Goal: Task Accomplishment & Management: Manage account settings

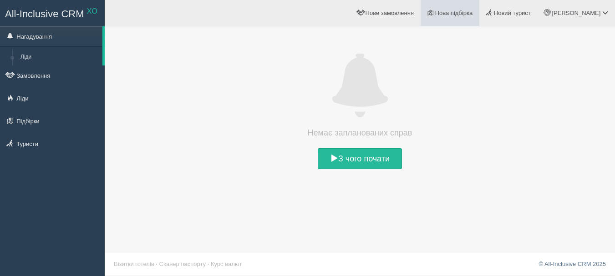
drag, startPoint x: 0, startPoint y: 0, endPoint x: 482, endPoint y: 12, distance: 482.1
click at [473, 12] on span "Нова підбірка" at bounding box center [454, 13] width 38 height 7
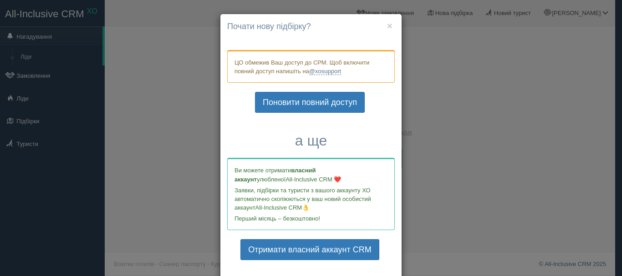
click at [487, 59] on div "× Почати нову підбірку? Додати готелі у нову підбірку? ЦО обмежив Ваш доступ до…" at bounding box center [311, 138] width 622 height 276
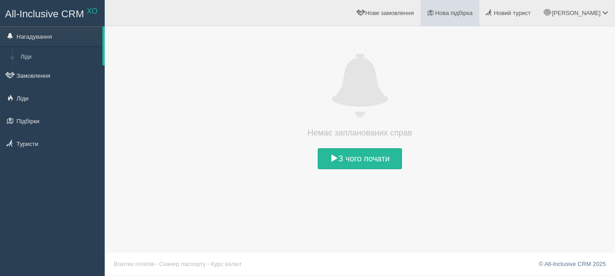
click at [473, 12] on span "Нова підбірка" at bounding box center [454, 13] width 38 height 7
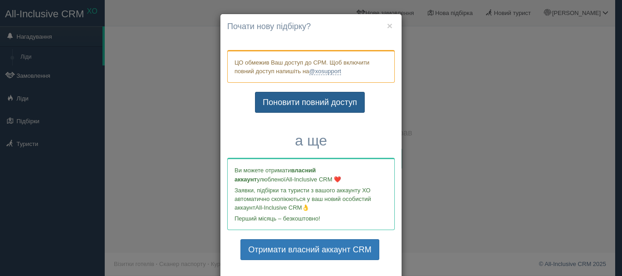
click at [300, 103] on link "Поновити повний доступ" at bounding box center [310, 102] width 110 height 21
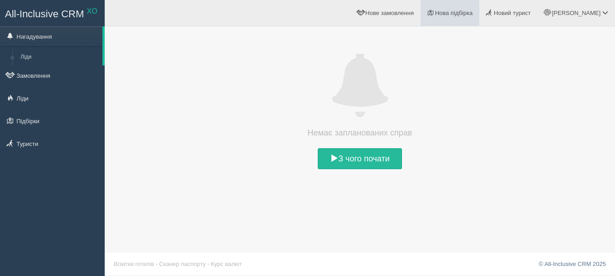
click at [473, 11] on span "Нова підбірка" at bounding box center [454, 13] width 38 height 7
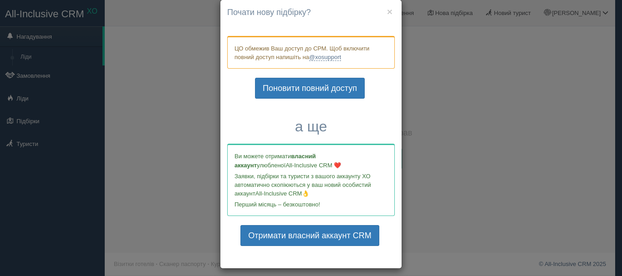
scroll to position [20, 0]
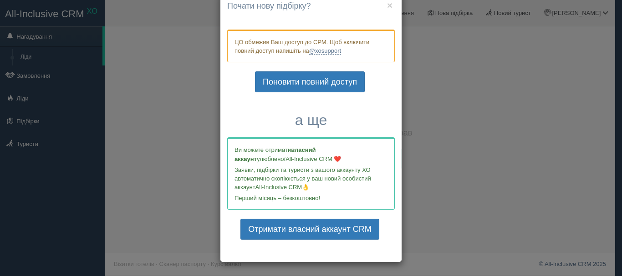
click at [302, 121] on h3 "а ще" at bounding box center [310, 120] width 167 height 16
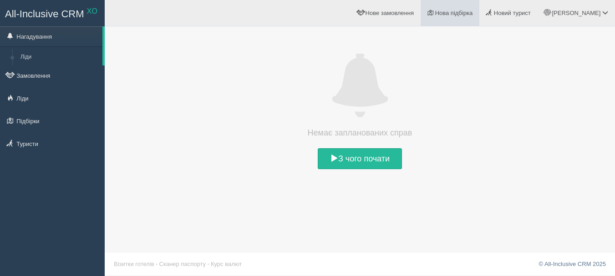
click at [473, 12] on span "Нова підбірка" at bounding box center [454, 13] width 38 height 7
click at [473, 11] on span "Нова підбірка" at bounding box center [454, 13] width 38 height 7
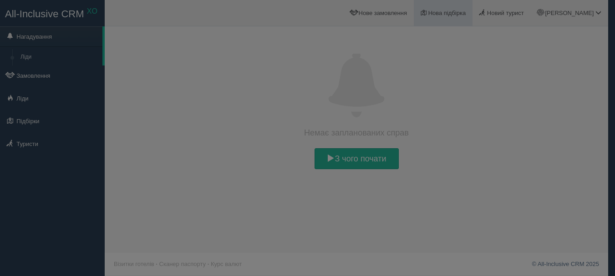
click at [481, 11] on div at bounding box center [307, 138] width 615 height 276
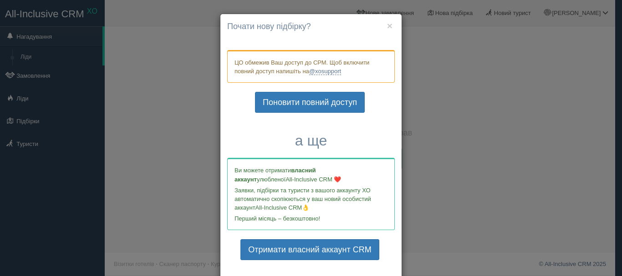
click at [0, 198] on div "× Почати нову підбірку? Додати готелі у нову підбірку? ЦО обмежив Ваш доступ до…" at bounding box center [311, 138] width 622 height 276
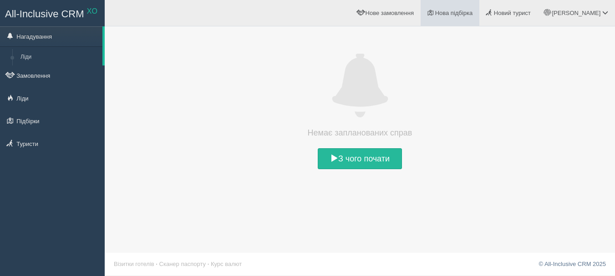
click at [473, 15] on span "Нова підбірка" at bounding box center [454, 13] width 38 height 7
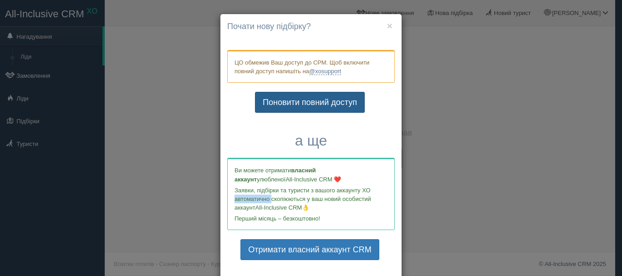
click at [298, 101] on link "Поновити повний доступ" at bounding box center [310, 102] width 110 height 21
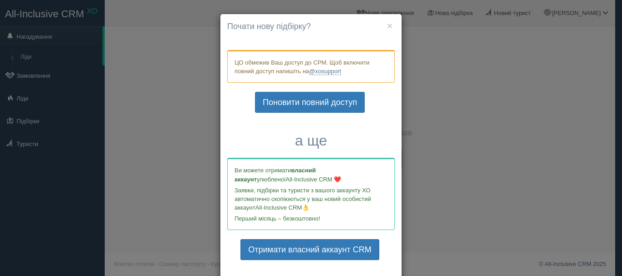
drag, startPoint x: 0, startPoint y: 234, endPoint x: 5, endPoint y: 228, distance: 7.4
click at [0, 233] on div "× Почати нову підбірку? Додати готелі у нову підбірку? ЦО обмежив Ваш доступ до…" at bounding box center [311, 138] width 622 height 276
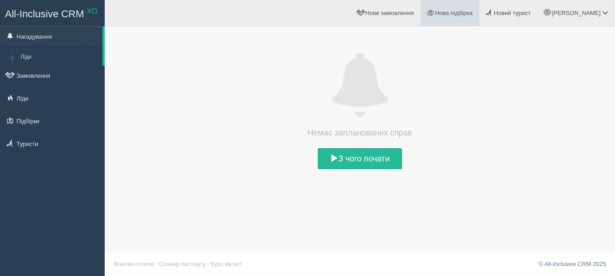
click at [473, 10] on span "Нова підбірка" at bounding box center [454, 13] width 38 height 7
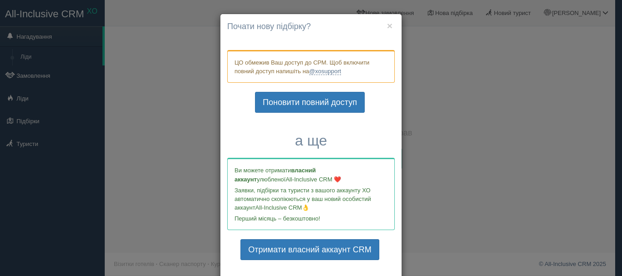
click at [475, 125] on div "× Почати нову підбірку? Додати готелі у нову підбірку? ЦО обмежив Ваш доступ до…" at bounding box center [311, 138] width 622 height 276
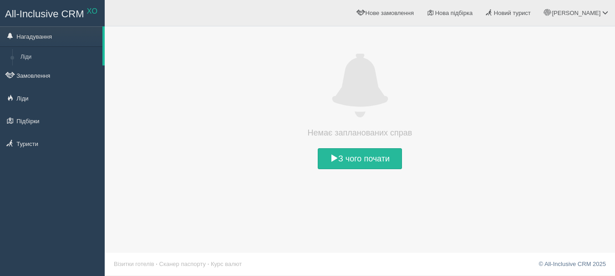
click at [8, 199] on div "All-Inclusive CRM XO Нагадування Ліди Замовлення" at bounding box center [52, 138] width 105 height 276
click at [473, 13] on span "Нова підбірка" at bounding box center [454, 13] width 38 height 7
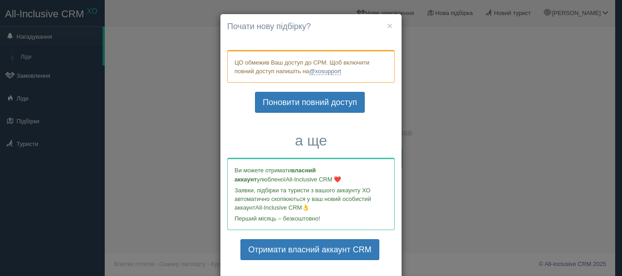
click at [497, 108] on div "× Почати нову підбірку? Додати готелі у нову підбірку? ЦО обмежив Ваш доступ до…" at bounding box center [311, 138] width 622 height 276
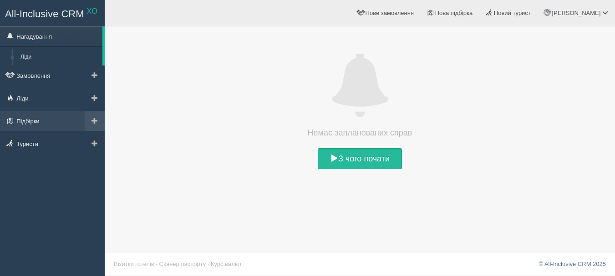
click at [30, 119] on link "Підбірки" at bounding box center [52, 121] width 105 height 20
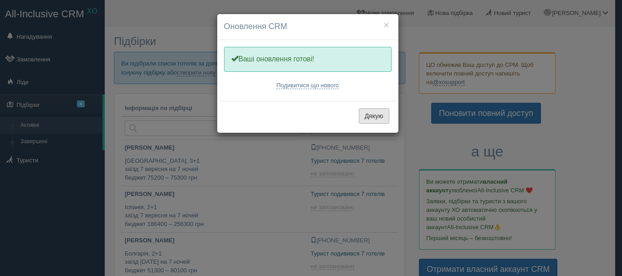
drag, startPoint x: 371, startPoint y: 114, endPoint x: 383, endPoint y: 108, distance: 13.4
click at [372, 114] on button "Дякую" at bounding box center [374, 115] width 30 height 15
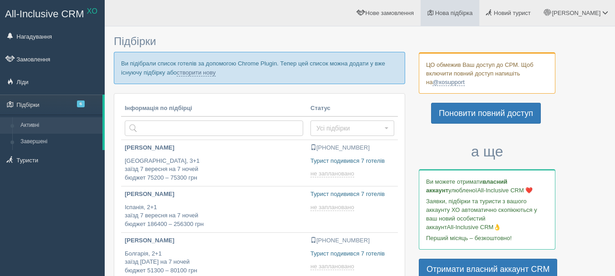
click at [472, 13] on span "Нова підбірка" at bounding box center [454, 13] width 38 height 7
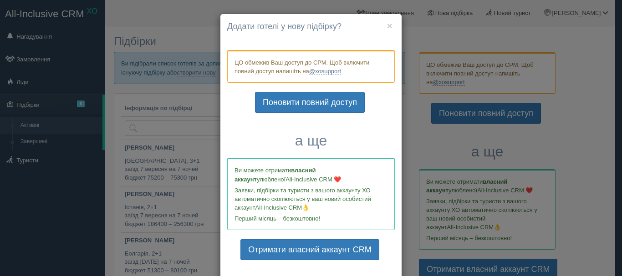
click at [190, 31] on div "× Почати нову підбірку? Додати готелі у нову підбірку? ЦО обмежив Ваш доступ до…" at bounding box center [311, 138] width 622 height 276
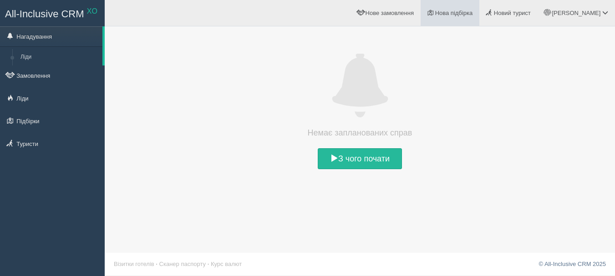
click at [473, 12] on span "Нова підбірка" at bounding box center [454, 13] width 38 height 7
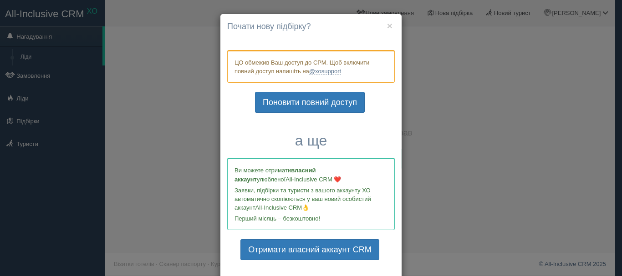
click at [0, 217] on div "× Почати нову підбірку? Додати готелі у нову підбірку? ЦО обмежив Ваш доступ до…" at bounding box center [311, 138] width 622 height 276
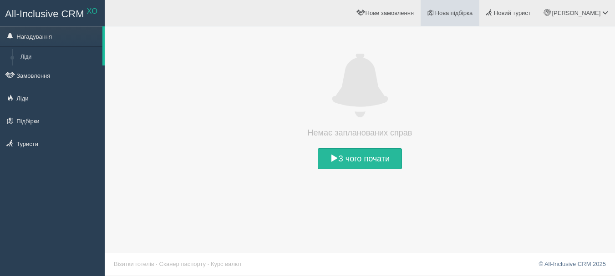
click at [473, 12] on span "Нова підбірка" at bounding box center [454, 13] width 38 height 7
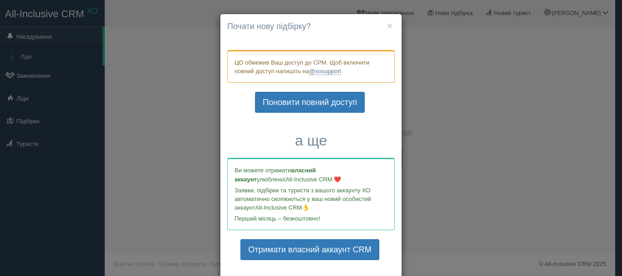
click at [486, 12] on div "× Почати нову підбірку? Додати готелі у нову підбірку? ЦО обмежив Ваш доступ до…" at bounding box center [311, 138] width 622 height 276
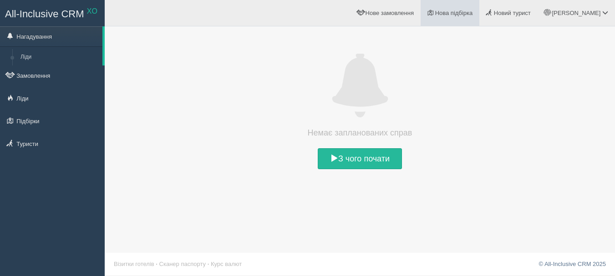
click at [479, 9] on link "Нова підбірка" at bounding box center [449, 13] width 59 height 26
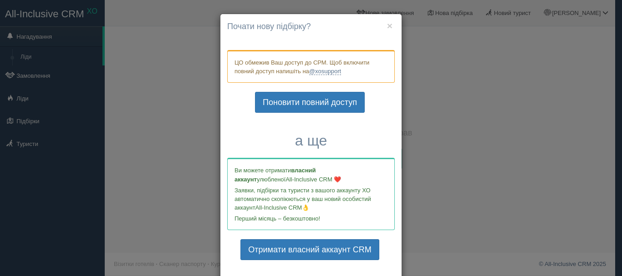
click at [509, 166] on div "× Почати нову підбірку? Додати готелі у нову підбірку? ЦО обмежив Ваш доступ до…" at bounding box center [311, 138] width 622 height 276
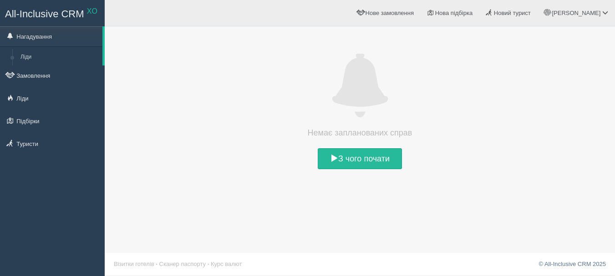
click at [0, 194] on div "All-Inclusive CRM XO Нагадування Ліди Замовлення" at bounding box center [52, 138] width 105 height 276
click at [473, 11] on span "Нова підбірка" at bounding box center [454, 13] width 38 height 7
click at [41, 114] on link "Підбірки" at bounding box center [52, 121] width 105 height 20
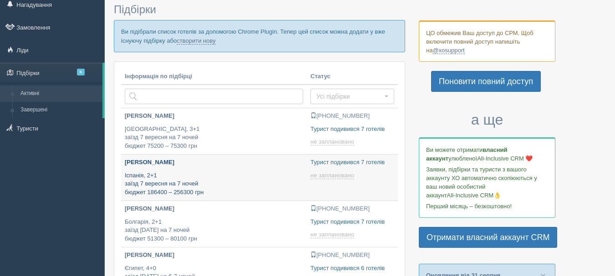
scroll to position [91, 0]
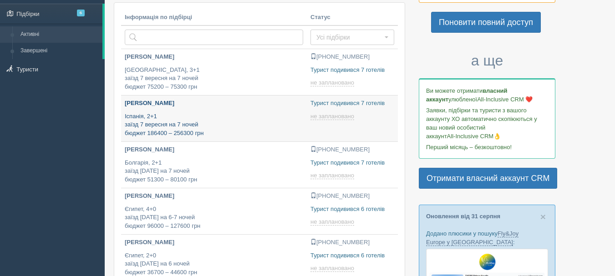
type input "2025-09-01 14:20"
click at [235, 115] on p "Іспанія, 2+1 заїзд 7 вересня на 7 ночей бюджет 186400 – 256300 грн" at bounding box center [214, 124] width 178 height 25
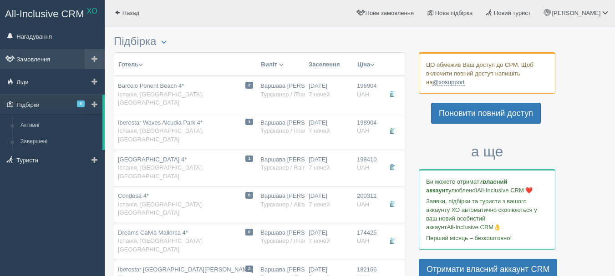
click at [29, 56] on link "Замовлення" at bounding box center [52, 59] width 105 height 20
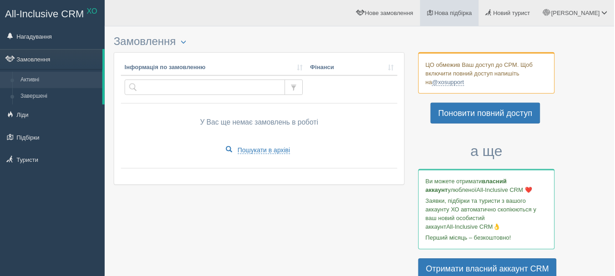
click at [473, 11] on span "Нова підбірка" at bounding box center [454, 13] width 38 height 7
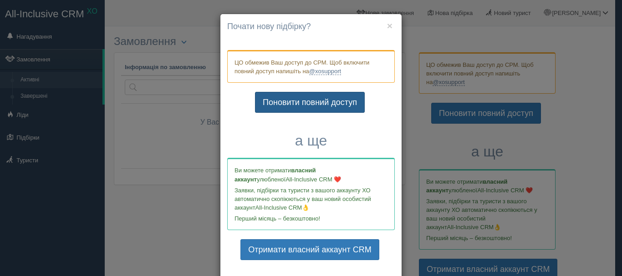
click at [299, 103] on link "Поновити повний доступ" at bounding box center [310, 102] width 110 height 21
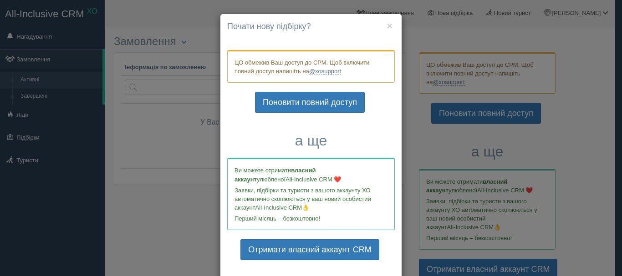
click at [498, 35] on div "× Почати нову підбірку? Додати готелі у нову підбірку? ЦО обмежив Ваш доступ до…" at bounding box center [311, 138] width 622 height 276
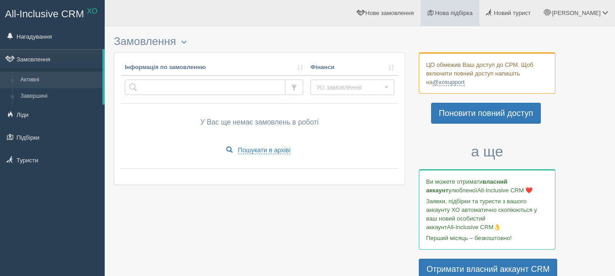
click at [473, 10] on span "Нова підбірка" at bounding box center [454, 13] width 38 height 7
click at [473, 15] on span "Нова підбірка" at bounding box center [454, 13] width 38 height 7
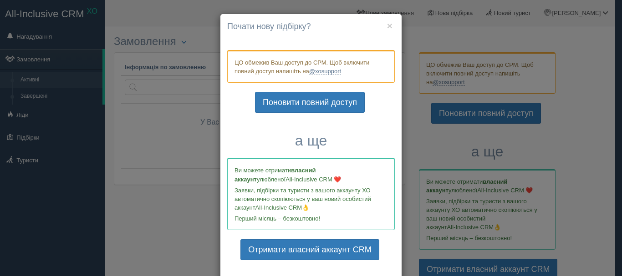
click at [570, 72] on div "× Почати нову підбірку? Додати готелі у нову підбірку? ЦО обмежив Ваш доступ до…" at bounding box center [311, 138] width 622 height 276
